Goal: Information Seeking & Learning: Learn about a topic

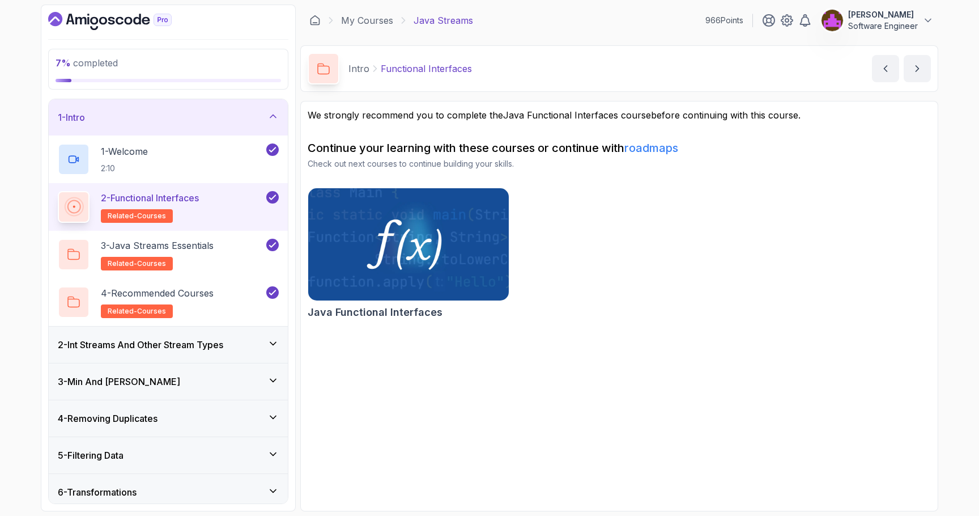
click at [156, 357] on div "2 - Int Streams And Other Stream Types" at bounding box center [168, 344] width 239 height 36
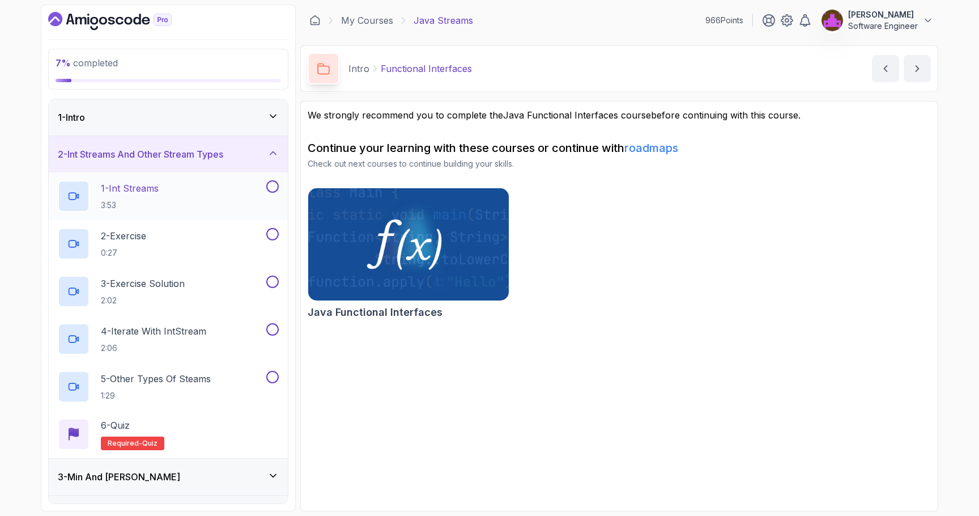
click at [159, 186] on p "1 - Int Streams" at bounding box center [130, 188] width 58 height 14
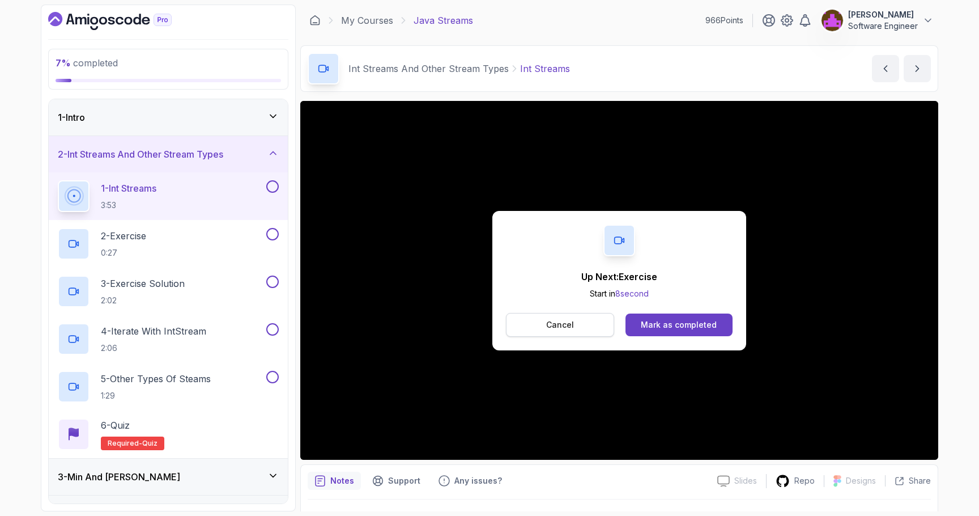
click at [591, 327] on button "Cancel" at bounding box center [560, 325] width 108 height 24
click at [700, 329] on div "Mark as completed" at bounding box center [679, 324] width 76 height 11
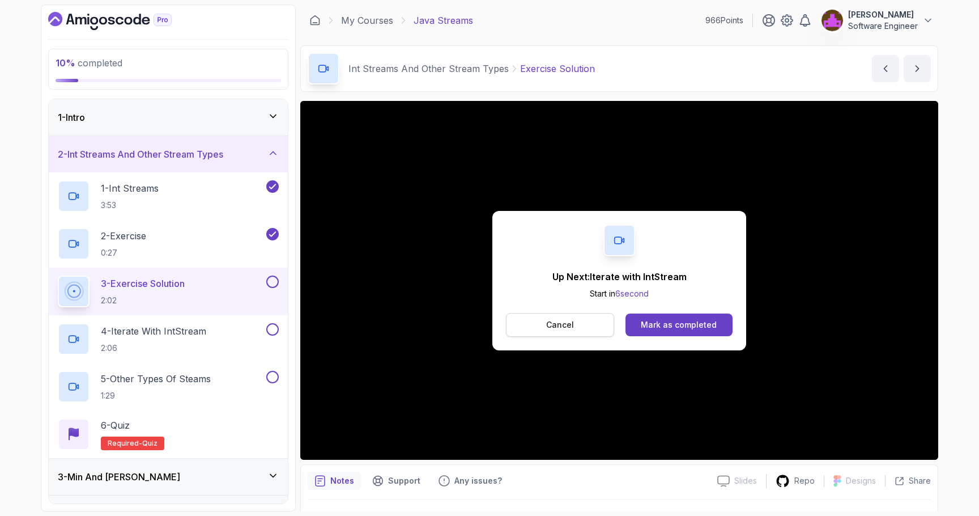
click at [582, 326] on button "Cancel" at bounding box center [560, 325] width 108 height 24
click at [683, 325] on div "Mark as completed" at bounding box center [679, 324] width 76 height 11
